Goal: Answer question/provide support

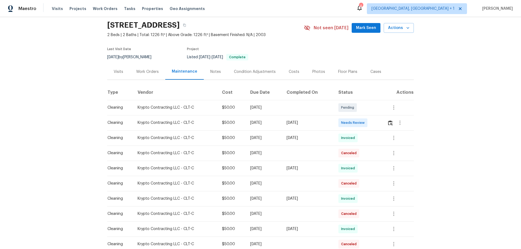
scroll to position [27, 0]
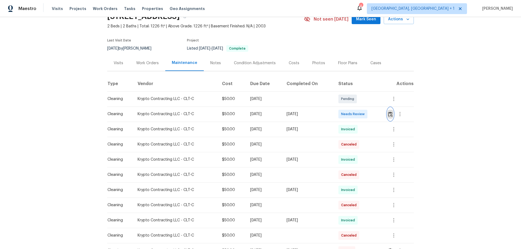
click at [390, 113] on img "button" at bounding box center [390, 114] width 5 height 5
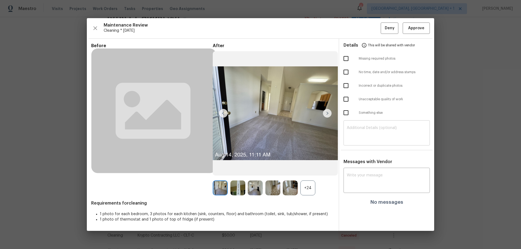
click at [357, 138] on textarea at bounding box center [387, 133] width 80 height 15
paste textarea "Maintenance Audit Team: Hello! Unfortunately this cleaning visit completed on […"
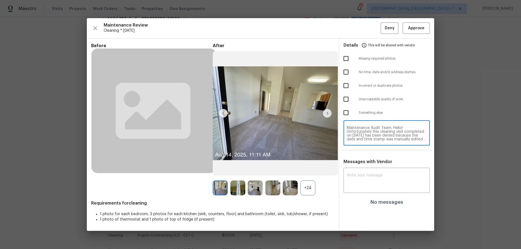
scroll to position [42, 0]
type textarea "Maintenance Audit Team: Hello! Unfortunately this cleaning visit completed on […"
click at [352, 181] on textarea at bounding box center [387, 181] width 80 height 15
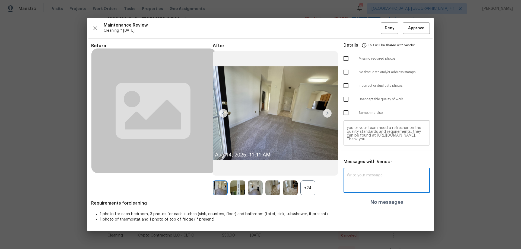
click at [370, 122] on div "Maintenance Audit Team: Hello! Unfortunately this cleaning visit completed on […" at bounding box center [386, 134] width 86 height 24
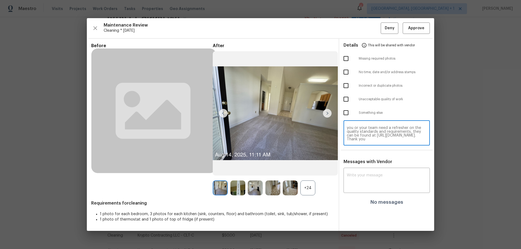
click at [368, 128] on textarea "Maintenance Audit Team: Hello! Unfortunately this cleaning visit completed on […" at bounding box center [387, 133] width 80 height 15
click at [365, 134] on textarea at bounding box center [387, 133] width 80 height 15
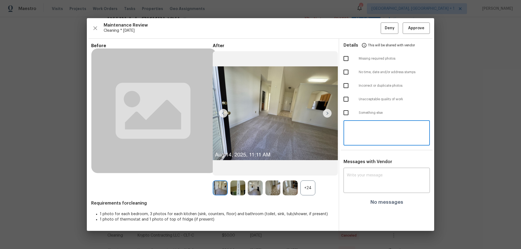
paste textarea "Maintenance Audit Team: Hello! Unfortunately this cleaning visit completed on […"
type textarea "Maintenance Audit Team: Hello! Unfortunately this cleaning visit completed on […"
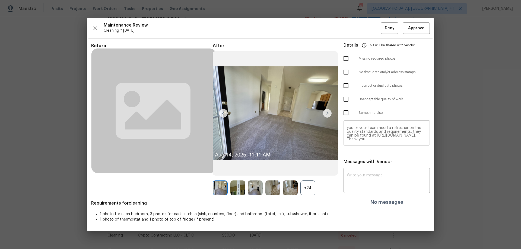
click at [375, 137] on textarea "Maintenance Audit Team: Hello! Unfortunately this cleaning visit completed on […" at bounding box center [387, 133] width 80 height 15
click at [375, 132] on textarea "Maintenance Audit Team: Hello! Unfortunately this cleaning visit completed on […" at bounding box center [387, 133] width 80 height 15
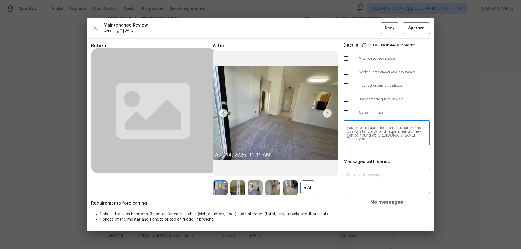
scroll to position [42, 0]
click at [370, 164] on div "Messages with Vendor x ​ No messages" at bounding box center [386, 184] width 95 height 50
click at [363, 173] on div "x ​" at bounding box center [386, 181] width 86 height 24
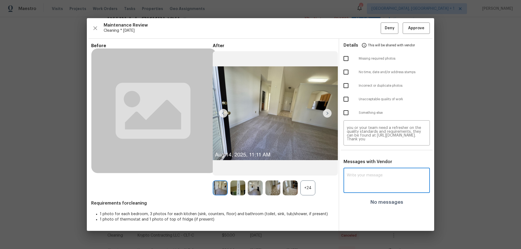
click at [363, 173] on div "x ​" at bounding box center [386, 181] width 86 height 24
paste textarea "Maintenance Audit Team: Hello! Unfortunately this cleaning visit completed on […"
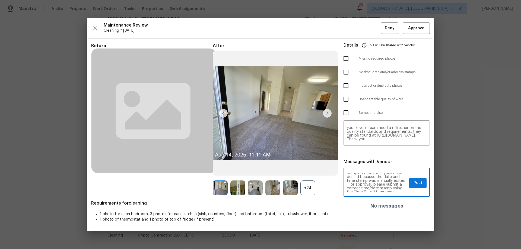
scroll to position [0, 0]
type textarea "Maintenance Audit Team: Hello! Unfortunately this cleaning visit completed on […"
click at [419, 181] on span "Post" at bounding box center [417, 183] width 9 height 7
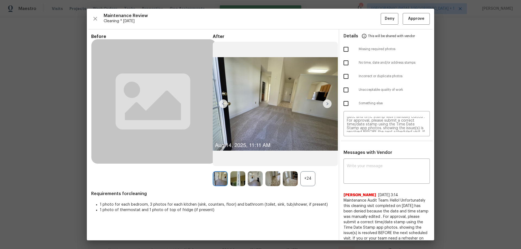
scroll to position [0, 0]
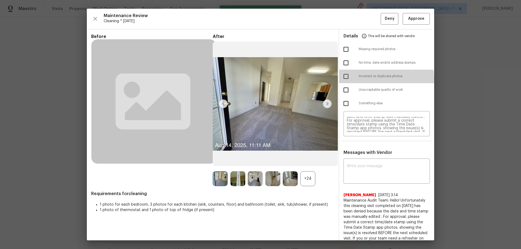
click at [342, 81] on input "checkbox" at bounding box center [345, 76] width 11 height 11
checkbox input "true"
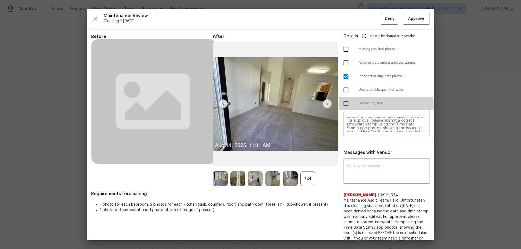
click at [343, 105] on input "checkbox" at bounding box center [345, 103] width 11 height 11
checkbox input "true"
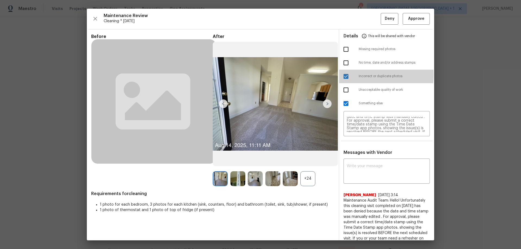
click at [340, 75] on input "checkbox" at bounding box center [345, 76] width 11 height 11
checkbox input "false"
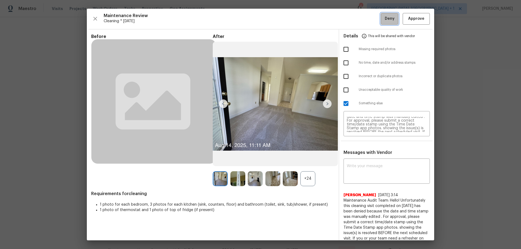
click at [385, 17] on span "Deny" at bounding box center [390, 18] width 10 height 7
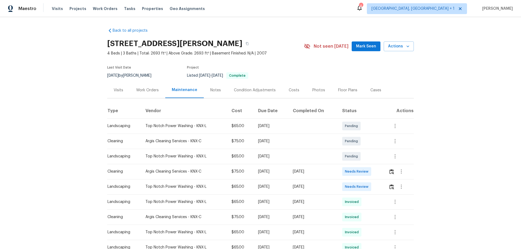
click at [370, 164] on td at bounding box center [399, 171] width 30 height 15
click at [370, 164] on img "button" at bounding box center [391, 171] width 5 height 5
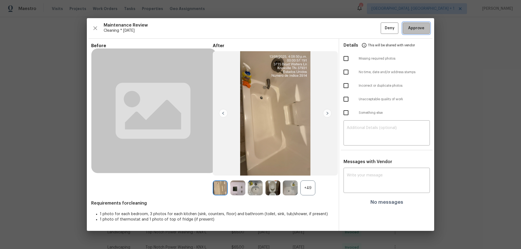
click at [370, 33] on button "Approve" at bounding box center [416, 29] width 27 height 12
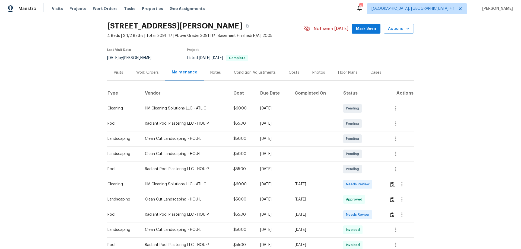
scroll to position [27, 0]
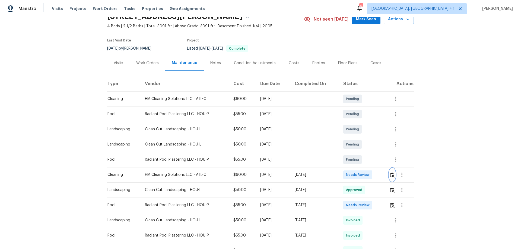
click at [370, 164] on button "button" at bounding box center [392, 174] width 6 height 13
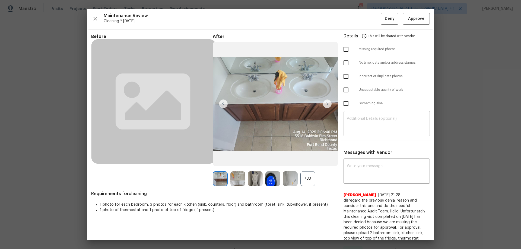
click at [370, 124] on textarea at bounding box center [387, 124] width 80 height 15
paste textarea "Maintenance Audit Team: Hello! Unfortunately, this cleaning visit completed on …"
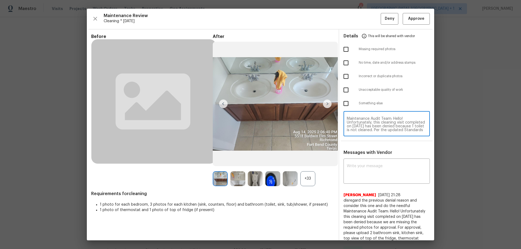
scroll to position [49, 0]
type textarea "Maintenance Audit Team: Hello! Unfortunately, this cleaning visit completed on …"
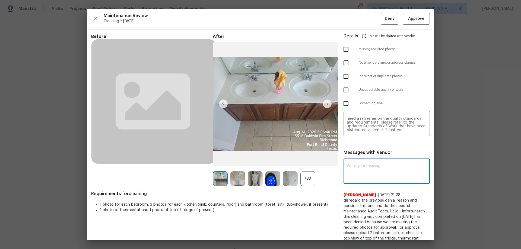
click at [370, 164] on textarea at bounding box center [387, 171] width 80 height 15
paste textarea "Maintenance Audit Team: Hello! Unfortunately, this cleaning visit completed on …"
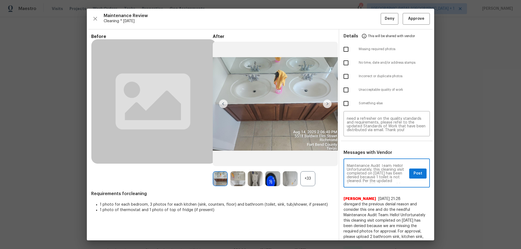
scroll to position [0, 0]
type textarea "Maintenance Audit Team: Hello! Unfortunately, this cleaning visit completed on …"
click at [343, 88] on input "checkbox" at bounding box center [345, 89] width 11 height 11
checkbox input "true"
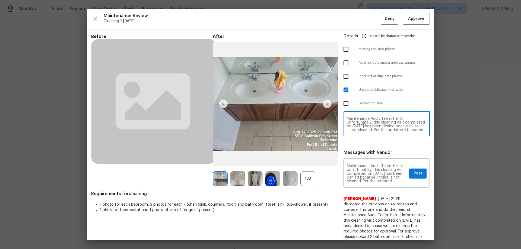
click at [370, 130] on textarea "Maintenance Audit Team: Hello! Unfortunately, this cleaning visit completed on …" at bounding box center [387, 124] width 80 height 15
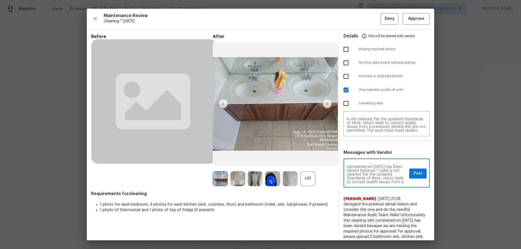
scroll to position [3, 0]
click at [370, 164] on button "Post" at bounding box center [417, 174] width 17 height 10
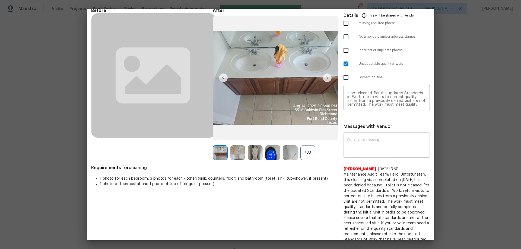
scroll to position [0, 0]
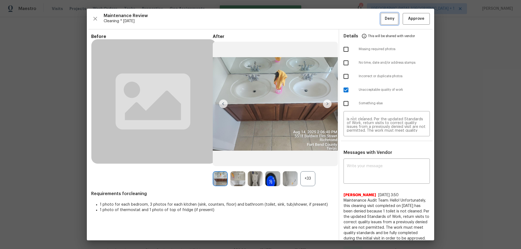
click at [370, 17] on button "Deny" at bounding box center [390, 19] width 18 height 12
